Goal: Task Accomplishment & Management: Manage account settings

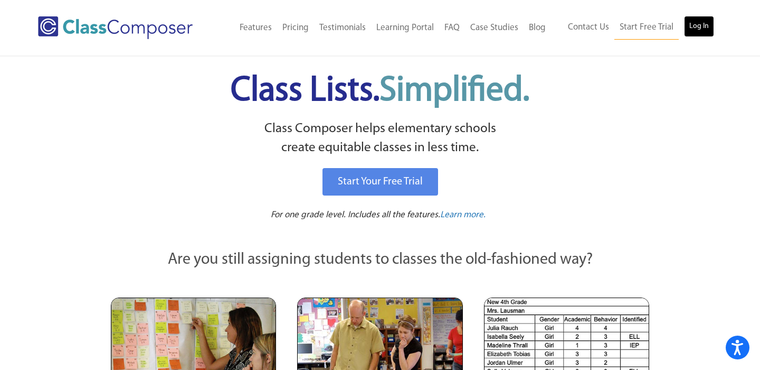
click at [702, 24] on link "Log In" at bounding box center [699, 26] width 30 height 21
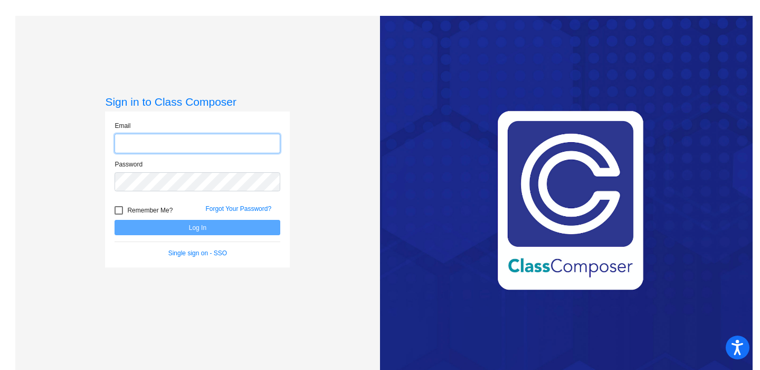
click at [256, 135] on input "email" at bounding box center [198, 144] width 166 height 20
type input "[EMAIL_ADDRESS][DOMAIN_NAME]"
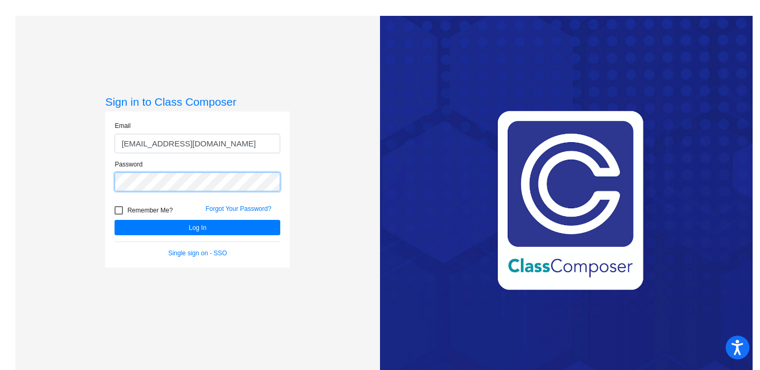
click at [115, 220] on button "Log In" at bounding box center [198, 227] width 166 height 15
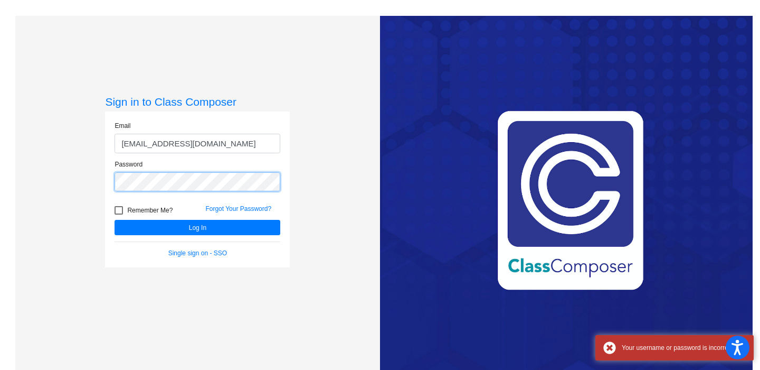
click at [115, 220] on button "Log In" at bounding box center [198, 227] width 166 height 15
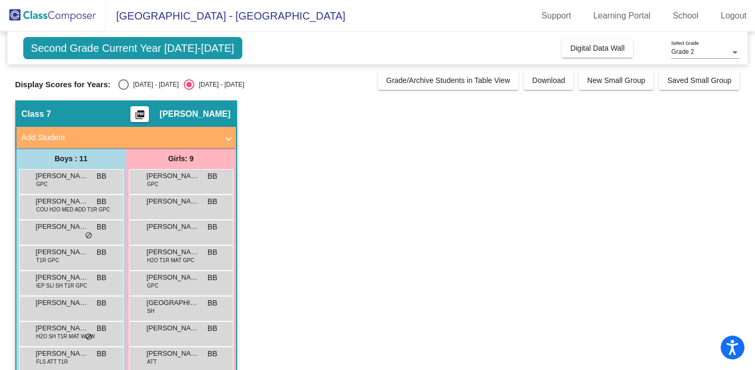
click at [140, 82] on div "[DATE] - [DATE]" at bounding box center [154, 85] width 50 height 10
click at [124, 90] on input "[DATE] - [DATE]" at bounding box center [123, 90] width 1 height 1
radio input "true"
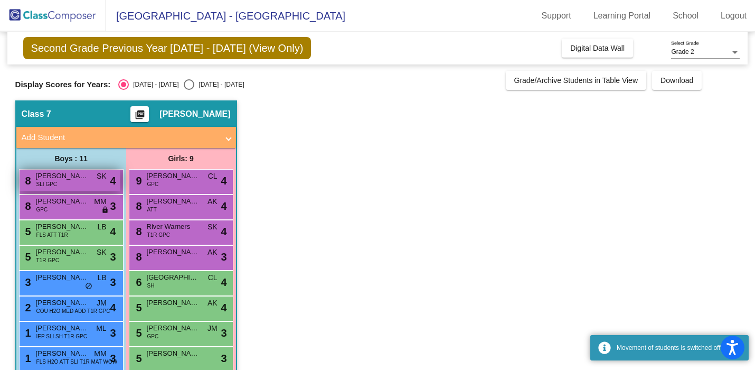
click at [83, 184] on div "8 [PERSON_NAME] SLI GPC SK lock do_not_disturb_alt 4" at bounding box center [70, 180] width 101 height 22
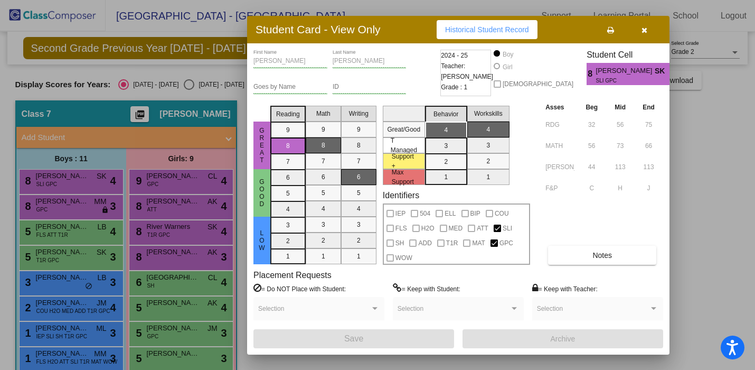
click at [99, 160] on div at bounding box center [377, 185] width 755 height 370
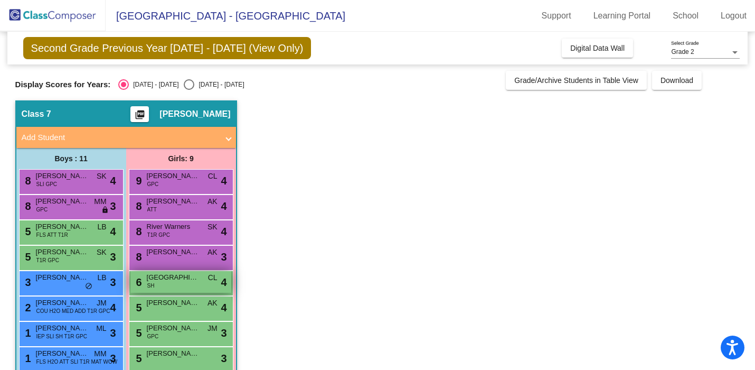
scroll to position [30, 0]
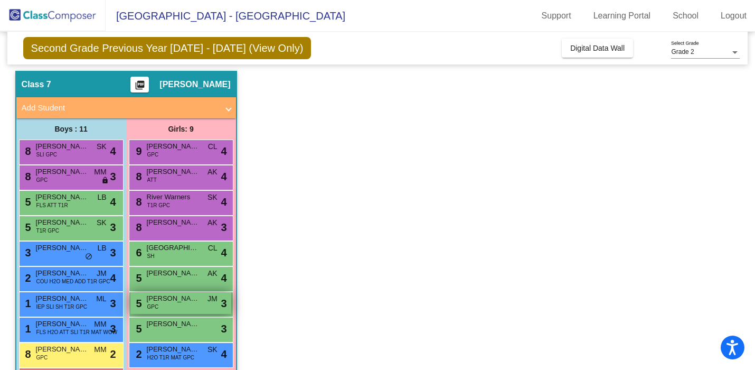
click at [158, 304] on div "5 [PERSON_NAME] GPC JM lock do_not_disturb_alt 3" at bounding box center [180, 303] width 101 height 22
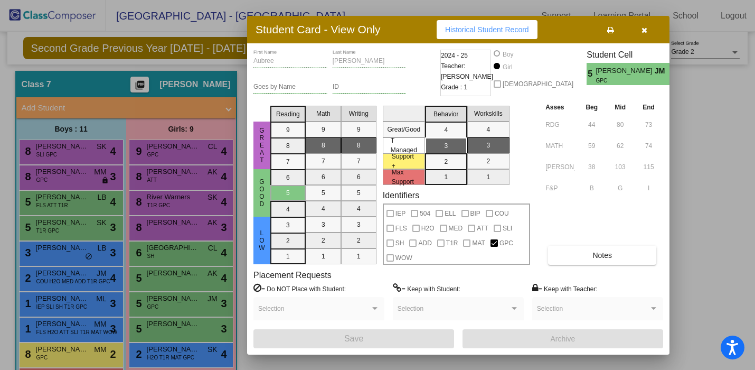
click at [54, 150] on div at bounding box center [377, 185] width 755 height 370
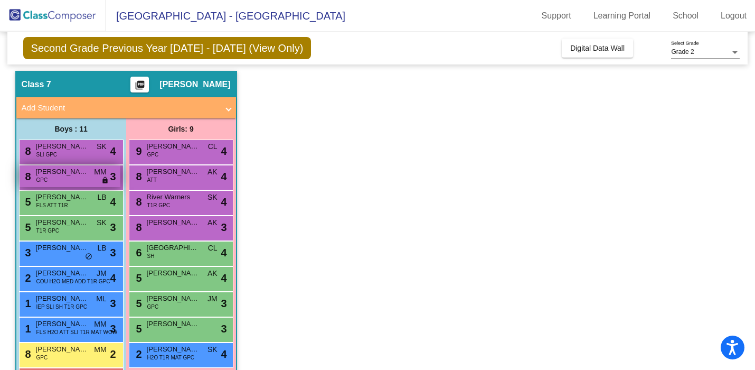
click at [60, 175] on span "[PERSON_NAME]" at bounding box center [62, 171] width 53 height 11
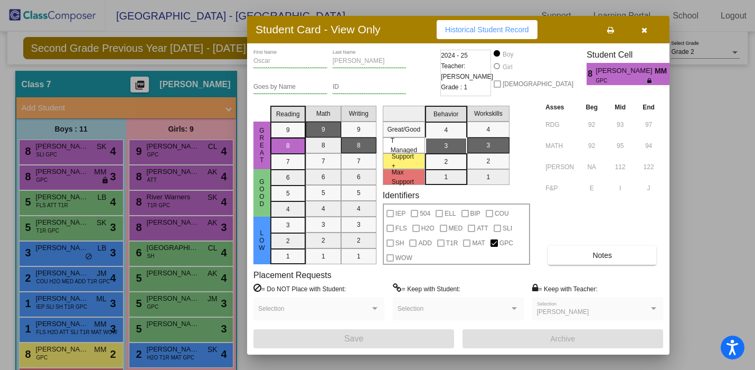
click at [159, 221] on div at bounding box center [377, 185] width 755 height 370
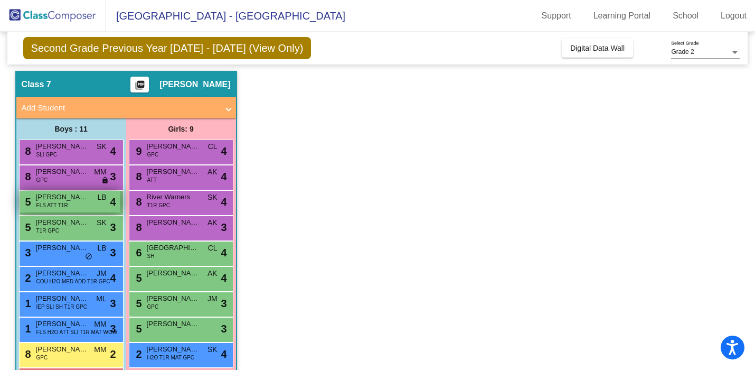
click at [110, 196] on span "4" at bounding box center [113, 202] width 6 height 16
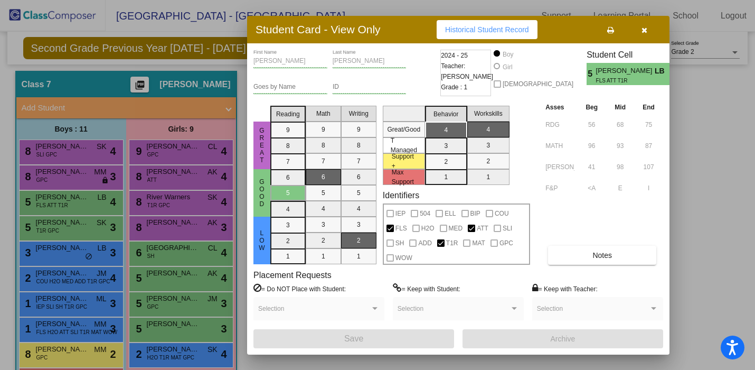
click at [110, 277] on div at bounding box center [377, 185] width 755 height 370
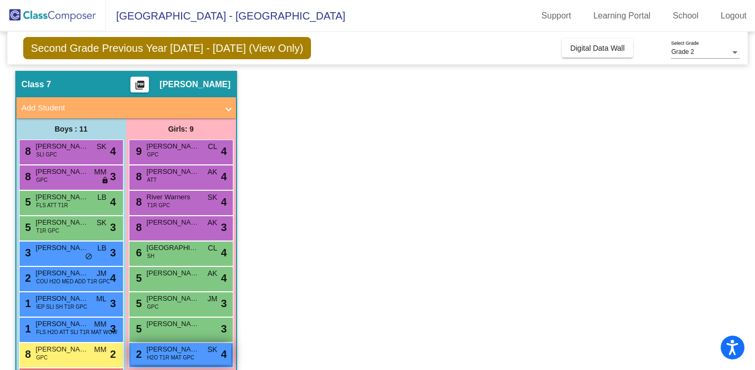
click at [164, 349] on span "[PERSON_NAME]" at bounding box center [173, 349] width 53 height 11
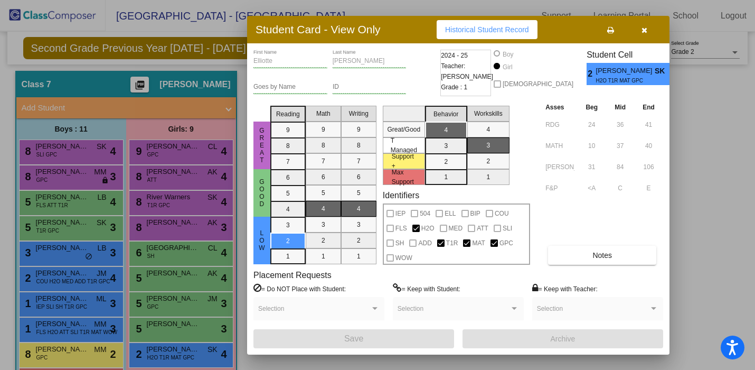
click at [126, 195] on div at bounding box center [377, 185] width 755 height 370
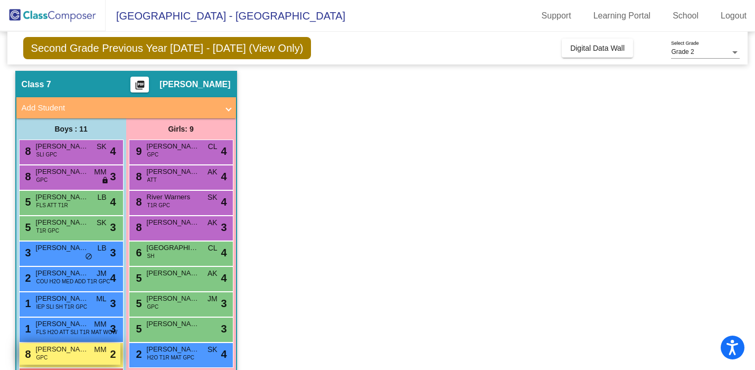
click at [73, 354] on div "8 [PERSON_NAME] GPC MM lock do_not_disturb_alt 2" at bounding box center [70, 354] width 101 height 22
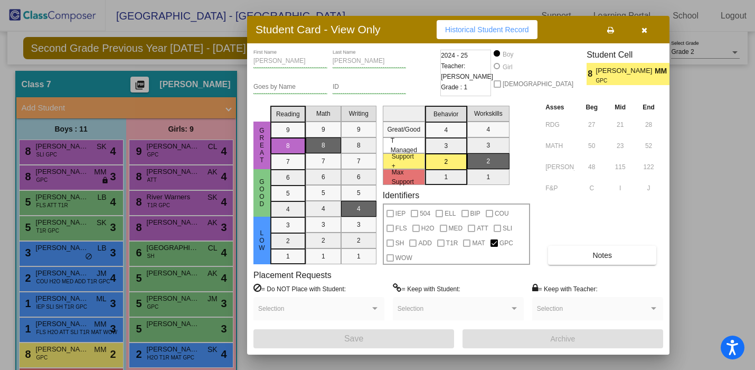
click at [140, 266] on div at bounding box center [377, 185] width 755 height 370
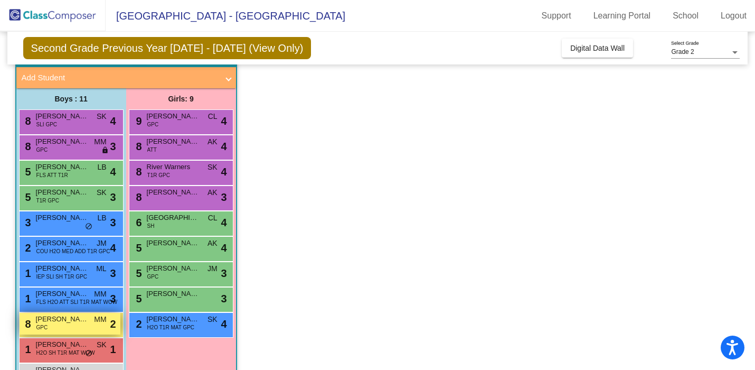
scroll to position [95, 0]
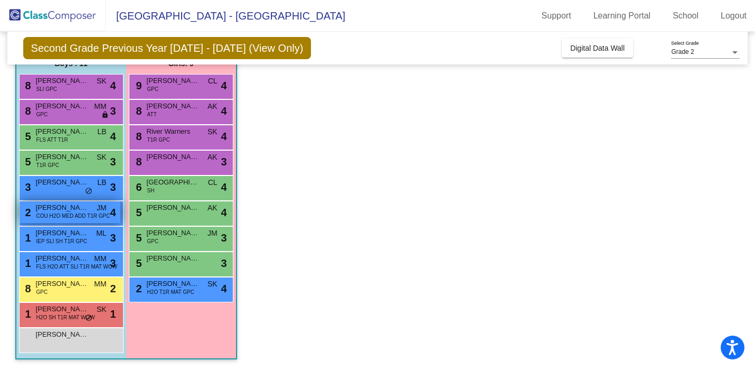
click at [80, 215] on span "COU H2O MED ADD T1R GPC" at bounding box center [73, 216] width 74 height 8
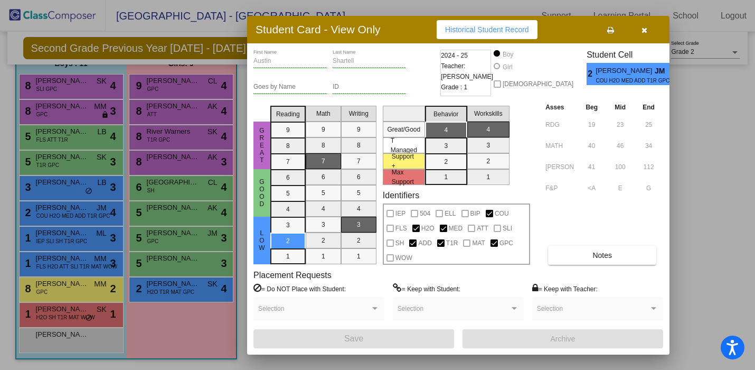
click at [135, 211] on div at bounding box center [377, 185] width 755 height 370
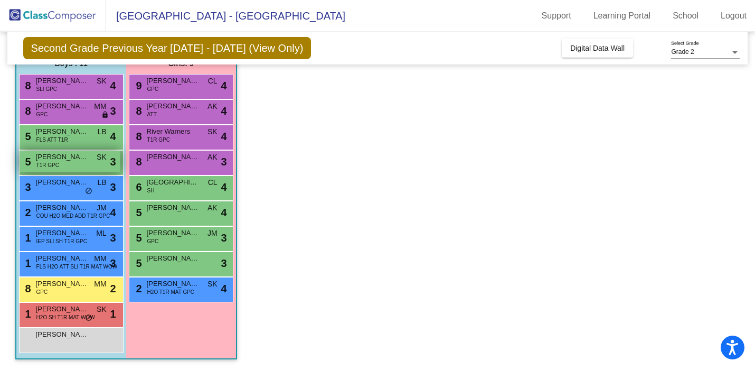
click at [83, 159] on span "[PERSON_NAME]" at bounding box center [62, 157] width 53 height 11
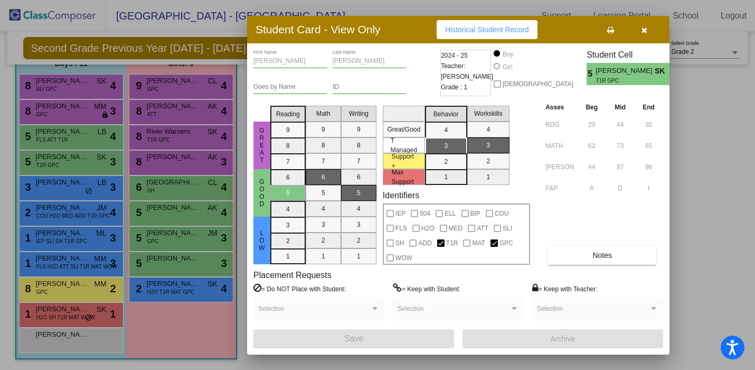
click at [81, 183] on div at bounding box center [377, 185] width 755 height 370
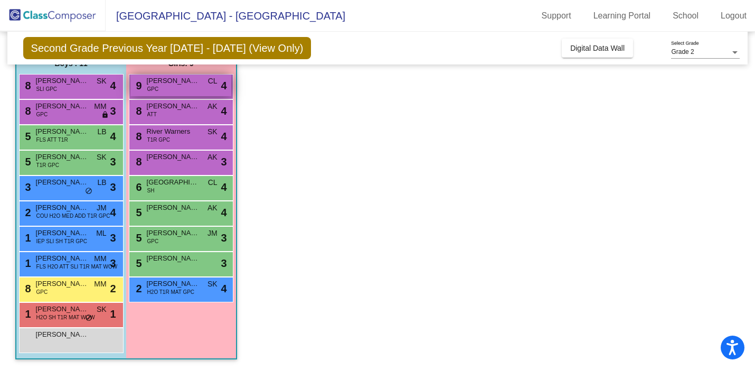
click at [200, 81] on div "9 [PERSON_NAME] GPC CL lock do_not_disturb_alt 4" at bounding box center [180, 85] width 101 height 22
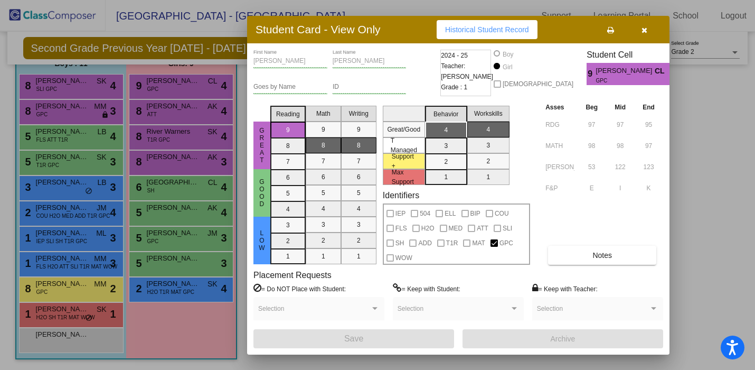
click at [75, 106] on div at bounding box center [377, 185] width 755 height 370
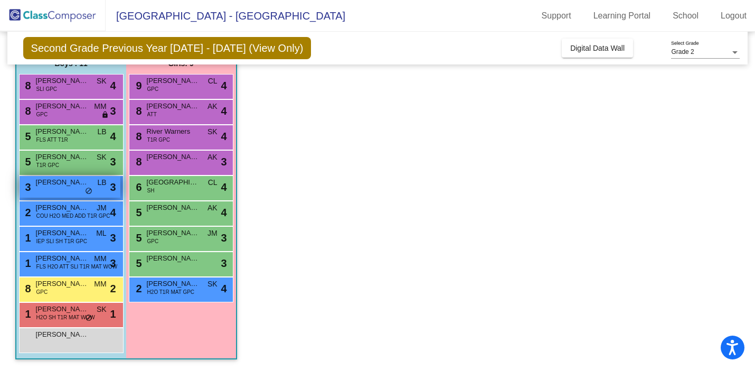
click at [88, 187] on span "do_not_disturb_alt" at bounding box center [88, 191] width 7 height 8
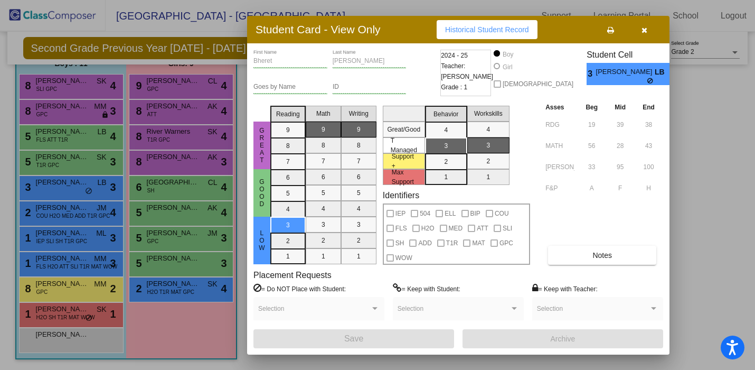
click at [152, 116] on div at bounding box center [377, 185] width 755 height 370
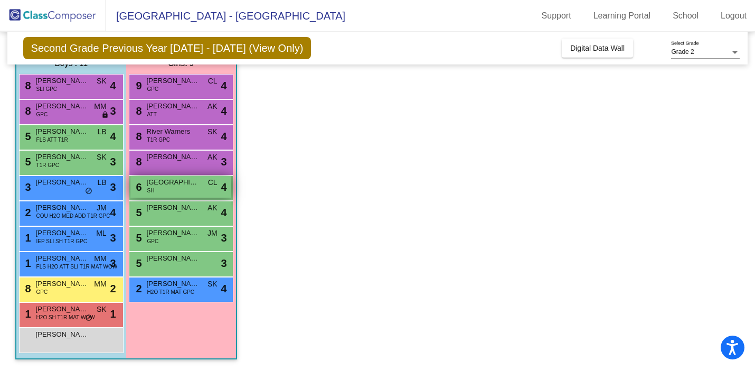
click at [179, 182] on span "[GEOGRAPHIC_DATA]" at bounding box center [173, 182] width 53 height 11
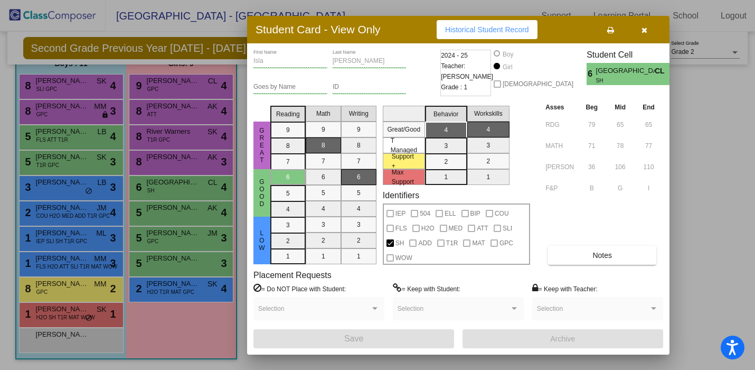
click at [187, 309] on div at bounding box center [377, 185] width 755 height 370
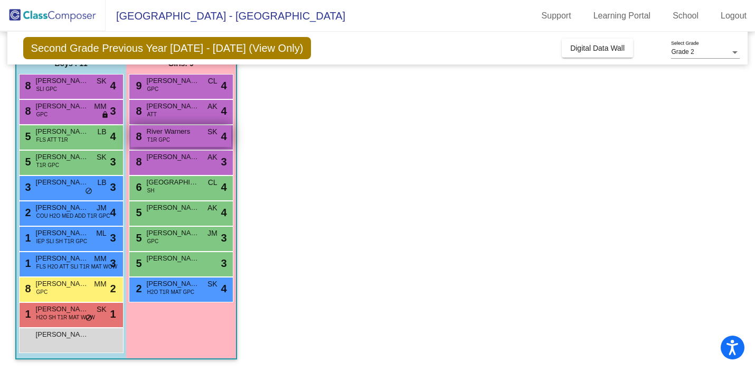
click at [160, 128] on span "River Warners" at bounding box center [173, 131] width 53 height 11
